Goal: Information Seeking & Learning: Check status

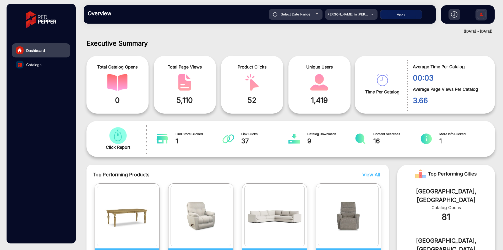
scroll to position [4, 0]
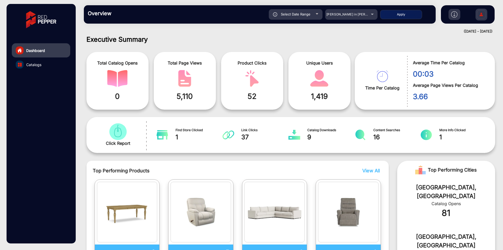
click at [312, 14] on div "Select Date Range" at bounding box center [296, 14] width 54 height 10
type input "[DATE]"
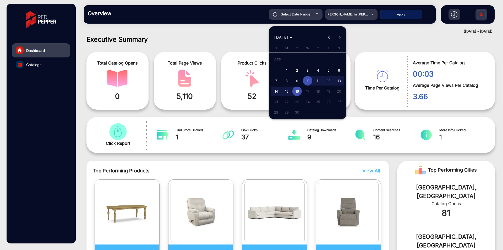
click at [316, 68] on span "4" at bounding box center [317, 70] width 9 height 9
type input "[DATE]"
click at [345, 85] on div "[DATE] S [DATE] M [DATE] T [DATE] W [DATE] T [DATE] F [DATE] S [DATE] 2 3 4 5 6…" at bounding box center [308, 83] width 78 height 74
click at [343, 83] on span "13" at bounding box center [338, 80] width 9 height 9
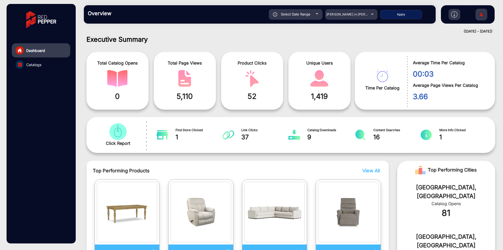
type input "[DATE]"
click at [359, 13] on span "[PERSON_NAME] in [PERSON_NAME]" at bounding box center [356, 14] width 58 height 4
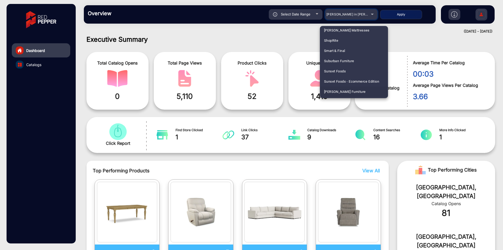
scroll to position [1180, 0]
click at [337, 48] on span "ShopRite" at bounding box center [331, 50] width 14 height 10
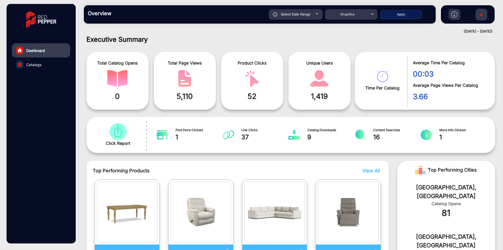
click at [403, 13] on button "Apply" at bounding box center [401, 14] width 42 height 9
type input "[DATE]"
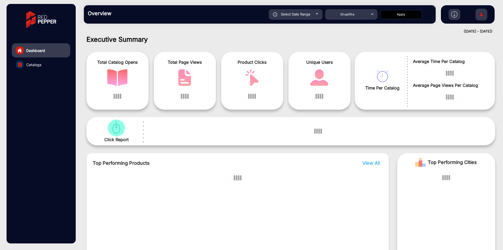
click at [313, 17] on div "Select Date Range" at bounding box center [296, 14] width 54 height 10
type input "[DATE]"
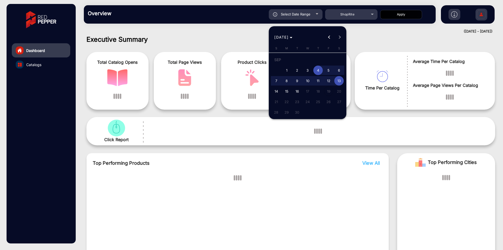
click at [380, 46] on div at bounding box center [251, 125] width 503 height 250
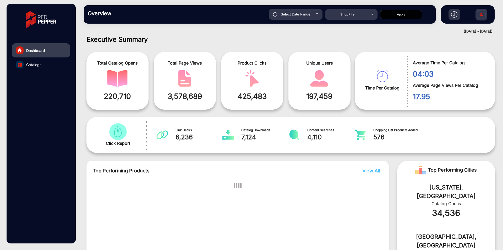
click at [309, 15] on span "Select Date Range" at bounding box center [296, 14] width 30 height 4
type input "[DATE]"
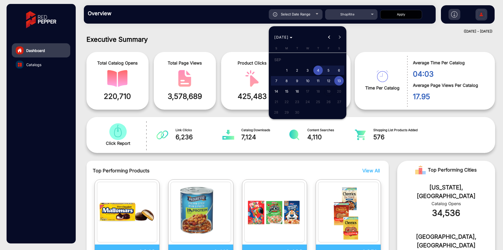
click at [384, 38] on div at bounding box center [251, 125] width 503 height 250
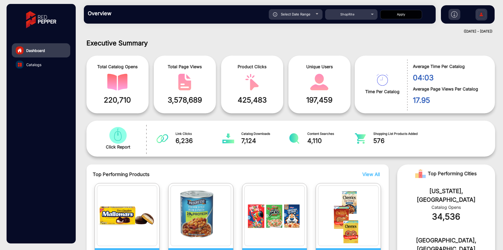
scroll to position [0, 0]
drag, startPoint x: 263, startPoint y: 114, endPoint x: 263, endPoint y: 130, distance: 16.3
click at [263, 119] on div "Executive Summary Total Catalog Opens 220,710 Total Page Views 3,578,689 Produc…" at bounding box center [291, 219] width 417 height 361
click at [289, 126] on div "Click Report Link Clicks 6,236 Catalog Downloads 7,124 Content Searches 4,110 S…" at bounding box center [291, 139] width 409 height 36
click at [42, 65] on link "Catalogs" at bounding box center [41, 64] width 58 height 14
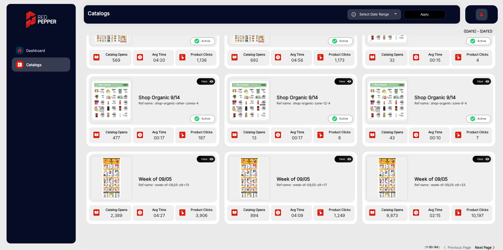
scroll to position [642, 0]
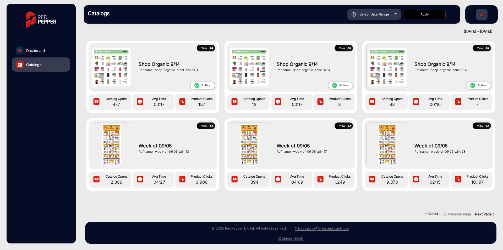
click at [206, 123] on button "View" at bounding box center [206, 125] width 18 height 7
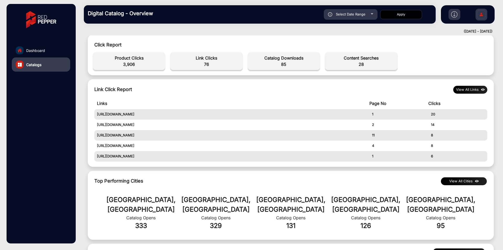
scroll to position [176, 0]
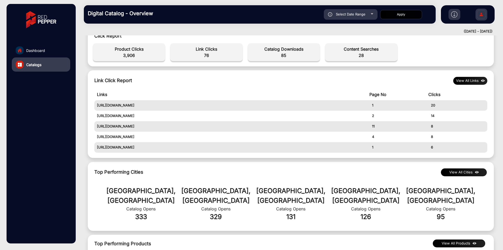
click at [478, 82] on button "View All Links" at bounding box center [470, 81] width 34 height 8
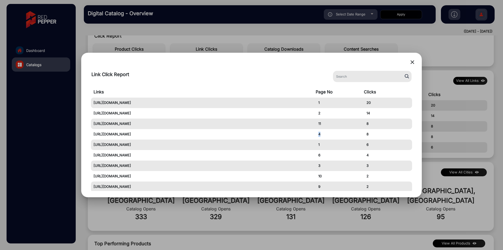
drag, startPoint x: 321, startPoint y: 134, endPoint x: 317, endPoint y: 133, distance: 4.2
click at [317, 133] on td "4" at bounding box center [340, 134] width 48 height 10
drag, startPoint x: 374, startPoint y: 135, endPoint x: 366, endPoint y: 136, distance: 7.4
click at [366, 136] on td "8" at bounding box center [388, 134] width 48 height 10
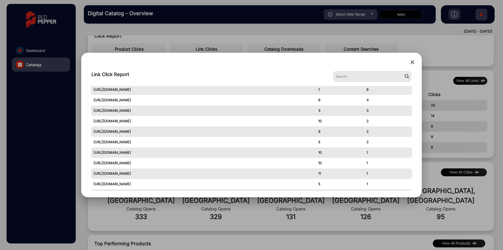
scroll to position [9, 0]
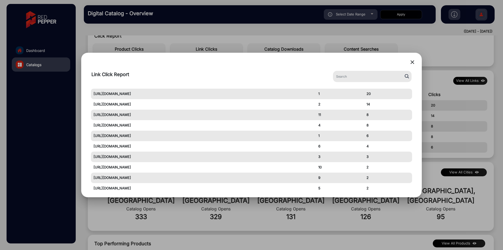
click at [409, 63] on mat-icon "close" at bounding box center [412, 62] width 6 height 6
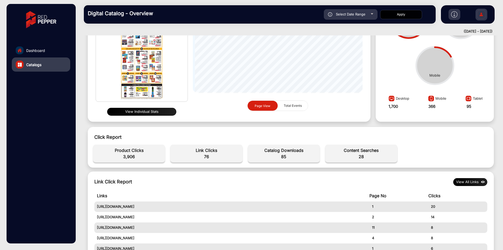
scroll to position [131, 0]
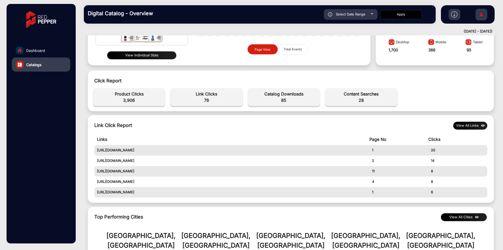
click at [469, 125] on button "View All Links" at bounding box center [470, 126] width 34 height 8
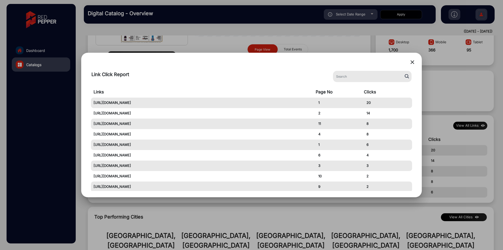
scroll to position [69, 0]
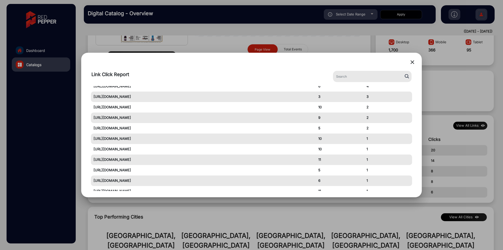
drag, startPoint x: 323, startPoint y: 138, endPoint x: 311, endPoint y: 139, distance: 12.6
click at [311, 139] on tr "[URL][DOMAIN_NAME] 10 1" at bounding box center [252, 138] width 322 height 10
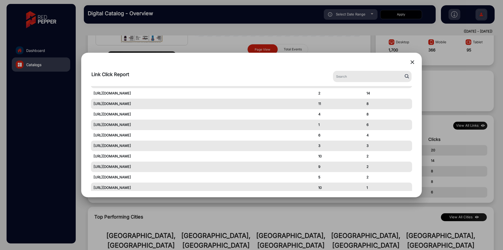
scroll to position [9, 0]
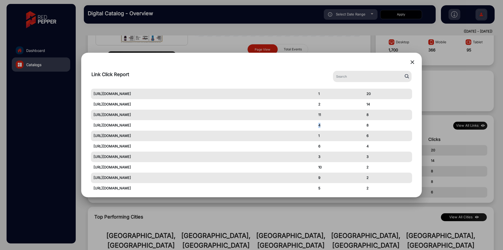
drag, startPoint x: 320, startPoint y: 123, endPoint x: 318, endPoint y: 126, distance: 3.5
click at [318, 126] on td "4" at bounding box center [340, 125] width 48 height 10
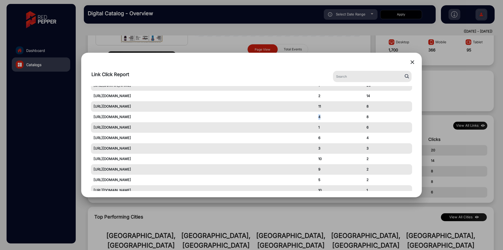
scroll to position [0, 0]
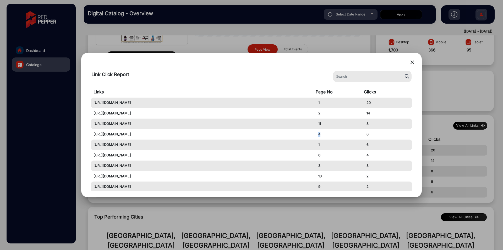
click at [410, 63] on mat-icon "close" at bounding box center [412, 62] width 6 height 6
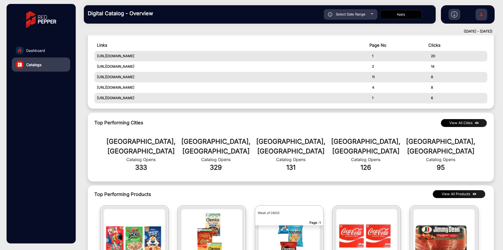
scroll to position [183, 0]
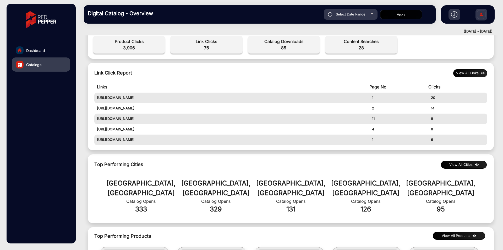
click at [465, 71] on button "View All Links" at bounding box center [470, 73] width 34 height 8
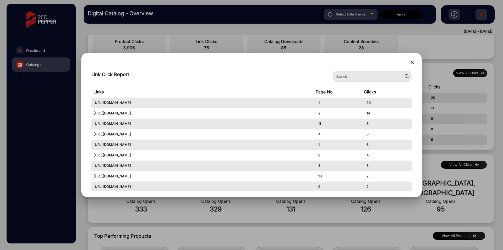
scroll to position [69, 0]
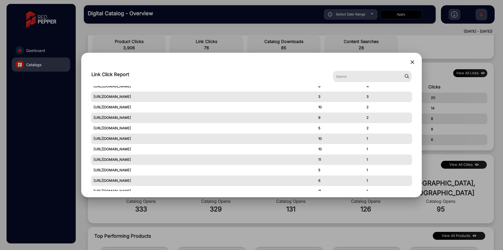
click at [320, 139] on td "10" at bounding box center [340, 138] width 48 height 10
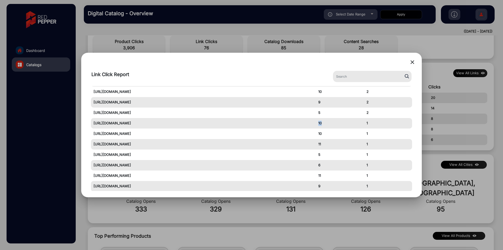
scroll to position [88, 0]
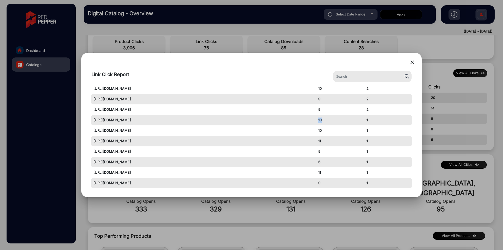
click at [413, 62] on mat-icon "close" at bounding box center [412, 62] width 6 height 6
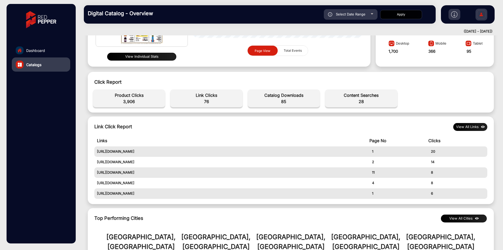
scroll to position [157, 0]
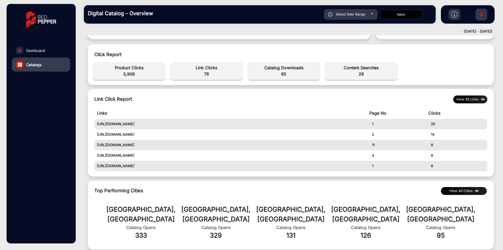
click at [464, 97] on button "View All Links" at bounding box center [470, 99] width 34 height 8
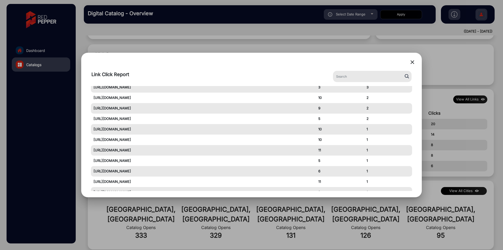
scroll to position [88, 0]
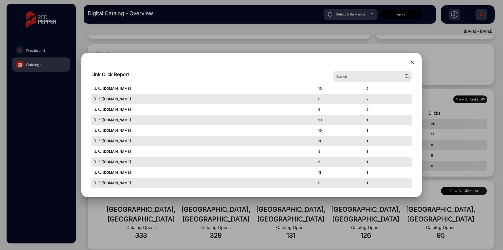
click at [361, 119] on td "10" at bounding box center [340, 120] width 48 height 10
drag, startPoint x: 370, startPoint y: 119, endPoint x: 362, endPoint y: 120, distance: 8.2
click at [362, 120] on tr "[URL][DOMAIN_NAME] 10 1" at bounding box center [252, 120] width 322 height 10
drag, startPoint x: 153, startPoint y: 122, endPoint x: 90, endPoint y: 123, distance: 62.9
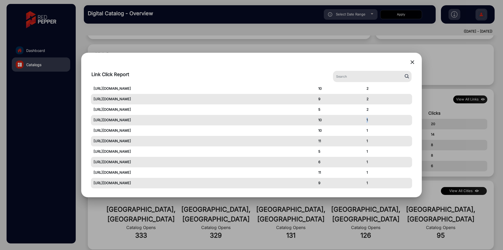
click at [90, 123] on div "Links Page No Clicks [URL][DOMAIN_NAME] 1 20 [URL][DOMAIN_NAME] 2 14 [URL][DOMA…" at bounding box center [252, 138] width 328 height 105
click at [323, 121] on td "10" at bounding box center [340, 120] width 48 height 10
click at [413, 63] on mat-icon "close" at bounding box center [412, 62] width 6 height 6
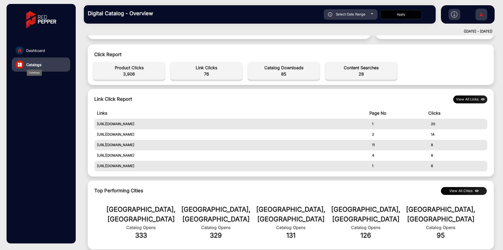
click at [39, 69] on div "Catalogs" at bounding box center [34, 72] width 15 height 6
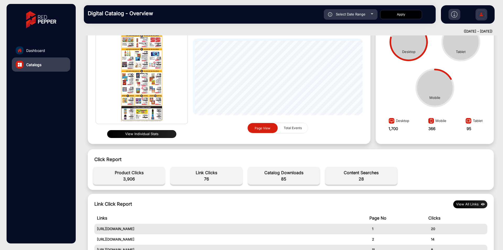
scroll to position [0, 0]
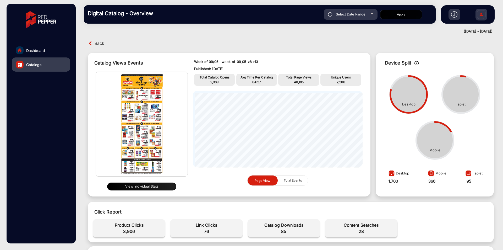
click at [96, 45] on span "Back" at bounding box center [100, 43] width 10 height 8
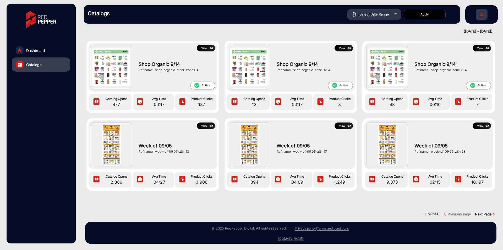
scroll to position [642, 0]
click at [490, 212] on strong "Next Page" at bounding box center [483, 214] width 17 height 4
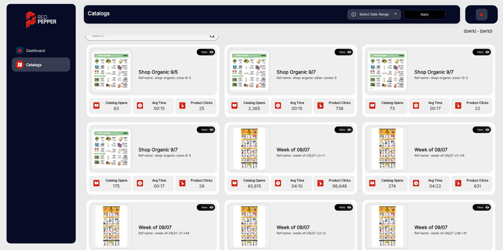
scroll to position [0, 0]
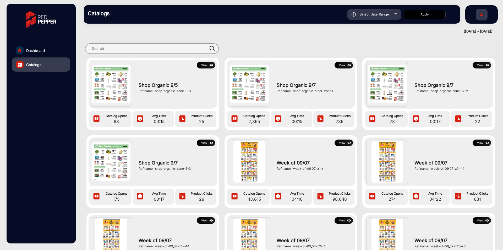
click at [292, 46] on div at bounding box center [287, 48] width 406 height 10
click at [348, 144] on img at bounding box center [350, 143] width 6 height 6
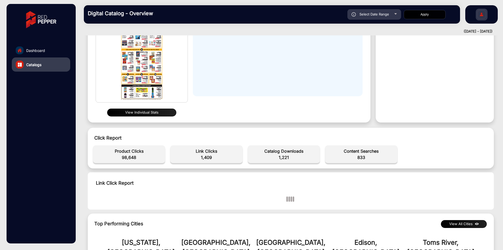
scroll to position [126, 0]
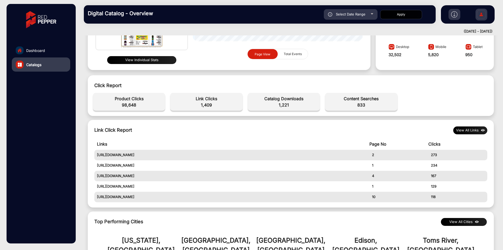
click at [461, 131] on button "View All Links" at bounding box center [470, 130] width 34 height 8
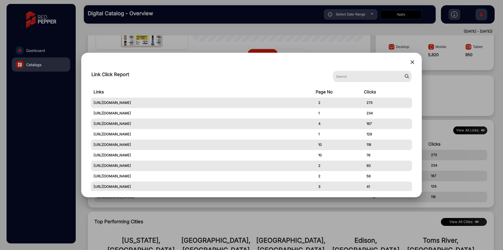
scroll to position [0, 0]
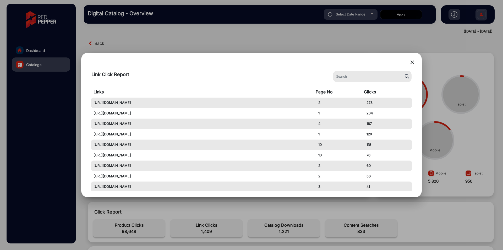
click at [414, 59] on mat-icon "close" at bounding box center [412, 62] width 6 height 6
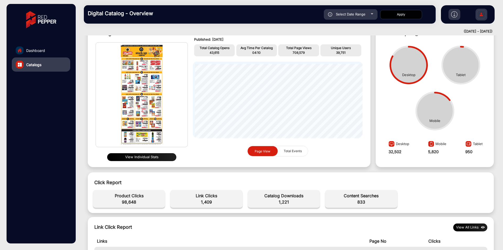
scroll to position [62, 0]
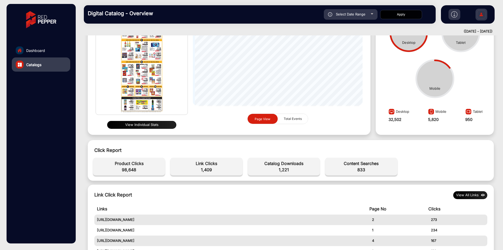
click at [469, 196] on button "View All Links" at bounding box center [470, 195] width 34 height 8
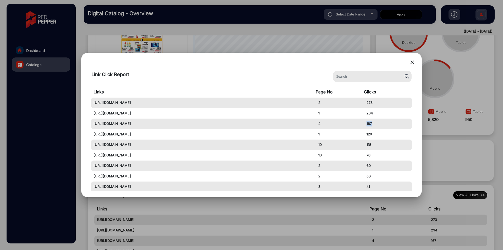
copy td "167"
drag, startPoint x: 365, startPoint y: 125, endPoint x: 376, endPoint y: 125, distance: 11.0
click at [376, 125] on td "167" at bounding box center [388, 123] width 48 height 10
drag, startPoint x: 365, startPoint y: 156, endPoint x: 373, endPoint y: 157, distance: 8.2
click at [373, 157] on td "76" at bounding box center [388, 155] width 48 height 10
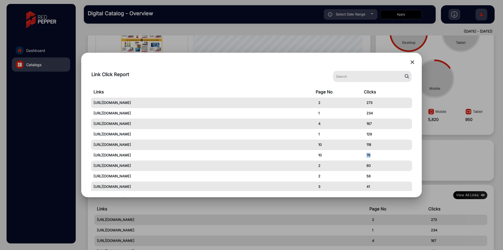
copy td "76"
click at [410, 62] on mat-icon "close" at bounding box center [412, 62] width 6 height 6
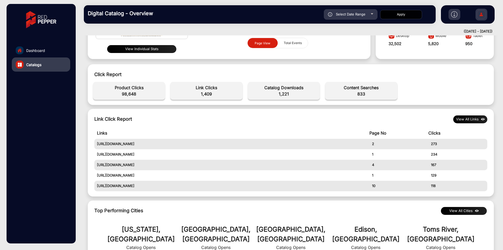
scroll to position [183, 0]
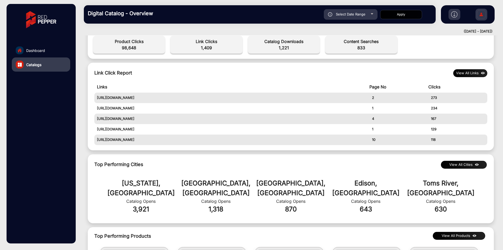
click at [479, 74] on button "View All Links" at bounding box center [470, 73] width 34 height 8
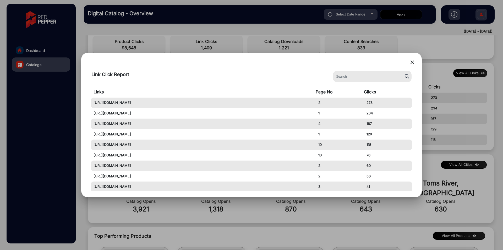
click at [312, 160] on td "[URL][DOMAIN_NAME]" at bounding box center [203, 165] width 225 height 10
drag, startPoint x: 317, startPoint y: 155, endPoint x: 327, endPoint y: 154, distance: 10.0
click at [327, 154] on td "10" at bounding box center [340, 155] width 48 height 10
click at [412, 60] on mat-icon "close" at bounding box center [412, 62] width 6 height 6
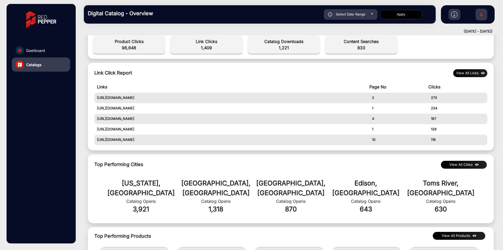
click at [460, 72] on button "View All Links" at bounding box center [470, 73] width 34 height 8
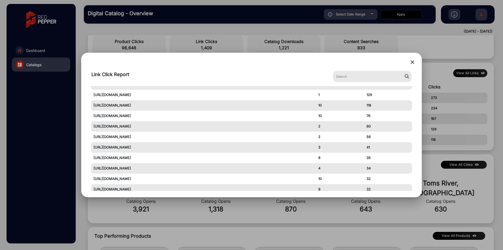
scroll to position [52, 0]
